Goal: Information Seeking & Learning: Check status

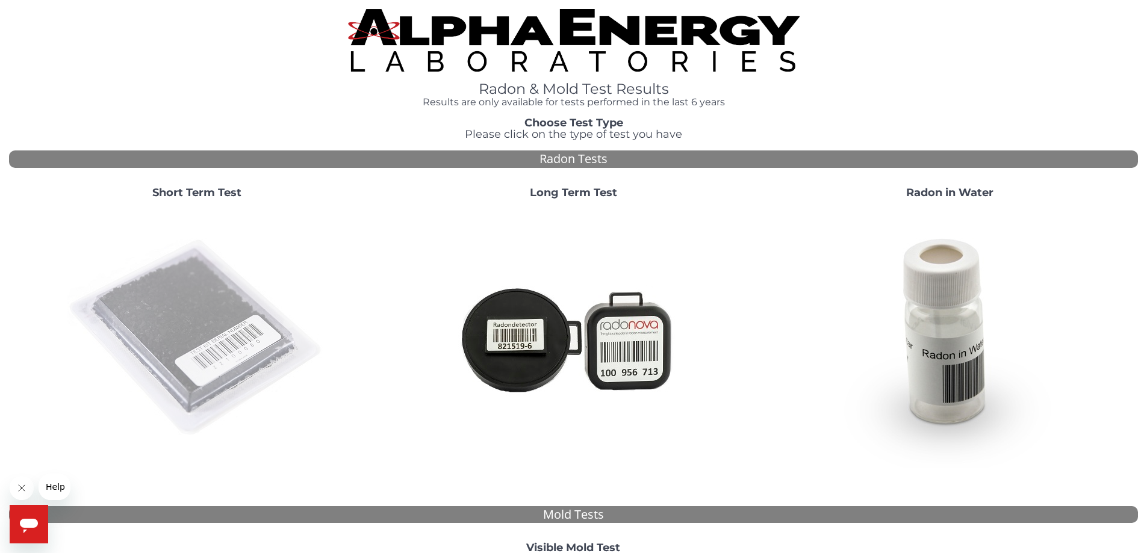
click at [179, 278] on img at bounding box center [196, 338] width 259 height 259
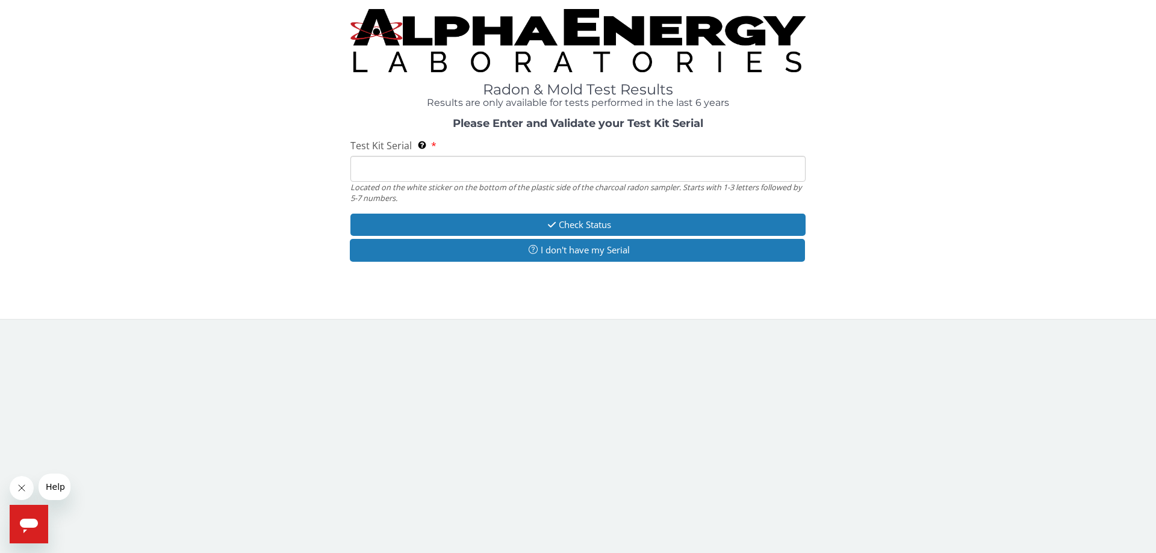
click at [432, 167] on input "Test Kit Serial Located on the white sticker on the bottom of the plastic side …" at bounding box center [577, 169] width 455 height 26
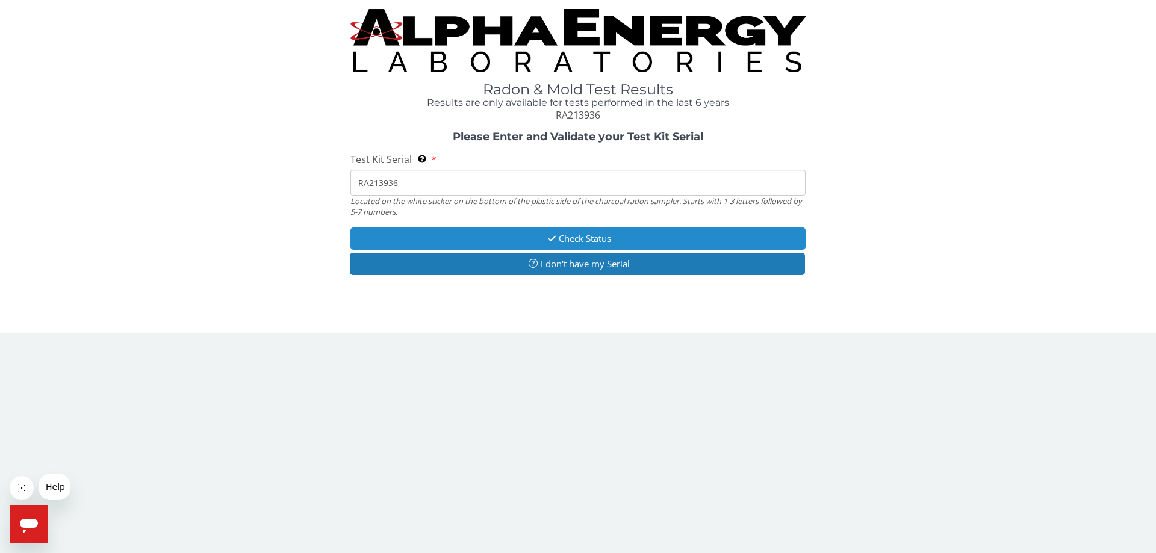
type input "RA213936"
click at [494, 244] on button "Check Status" at bounding box center [577, 239] width 455 height 22
